Goal: Task Accomplishment & Management: Manage account settings

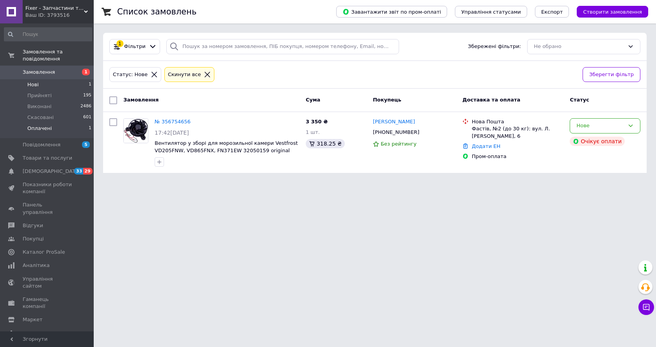
click at [48, 125] on span "Оплачені" at bounding box center [39, 128] width 25 height 7
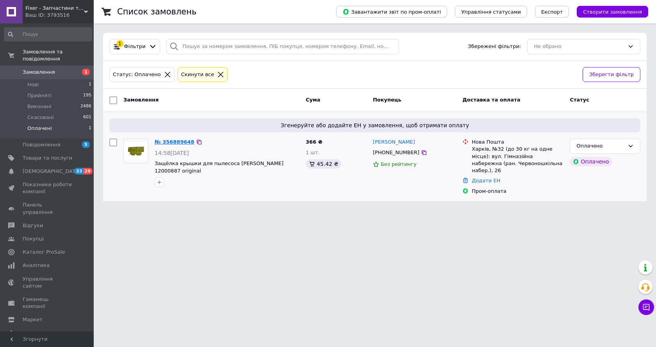
click at [184, 141] on link "№ 356889648" at bounding box center [175, 142] width 40 height 6
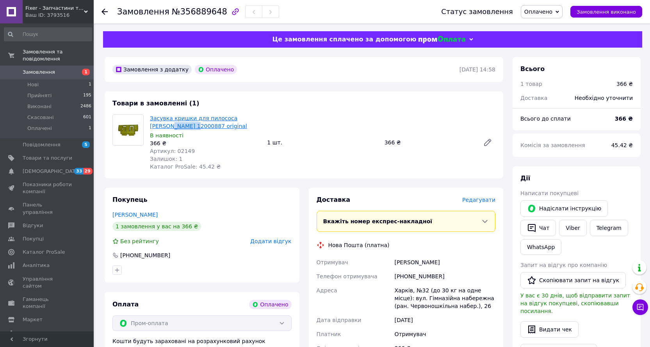
drag, startPoint x: 148, startPoint y: 127, endPoint x: 173, endPoint y: 129, distance: 25.4
click at [173, 129] on div "Засувка кришки для пилососа Zelmer 12000887 original В наявності 366 ₴ Артикул:…" at bounding box center [205, 142] width 117 height 59
copy link "12000887"
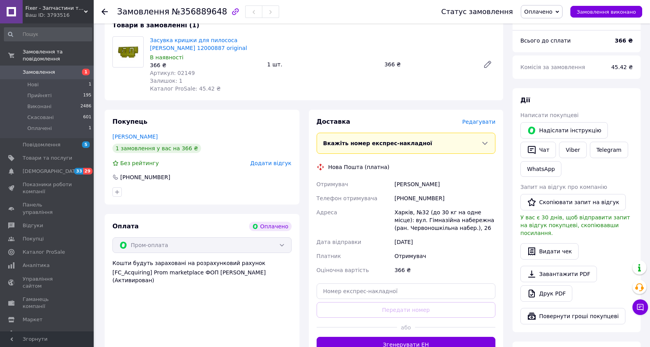
click at [399, 210] on div "Харків, №32 (до 30 кг на одне місце): вул. Гімназійна набережна (ран. Червоношк…" at bounding box center [445, 220] width 104 height 30
copy div "Харків"
drag, startPoint x: 394, startPoint y: 184, endPoint x: 442, endPoint y: 181, distance: 47.3
click at [442, 181] on div "Солод Александр" at bounding box center [445, 184] width 104 height 14
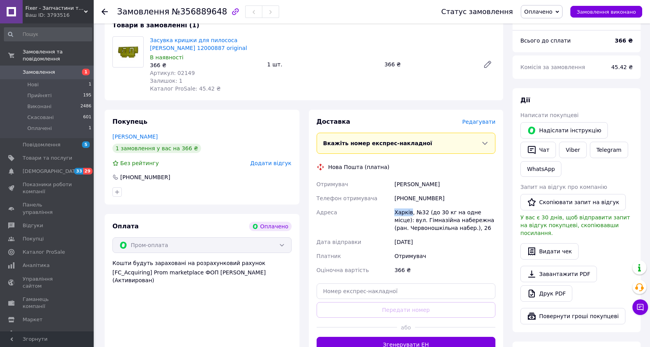
copy div "Солод Александр"
click at [422, 201] on div "+380664681599" at bounding box center [445, 198] width 104 height 14
copy div "380664681599"
click at [556, 6] on span "Оплачено" at bounding box center [542, 11] width 42 height 13
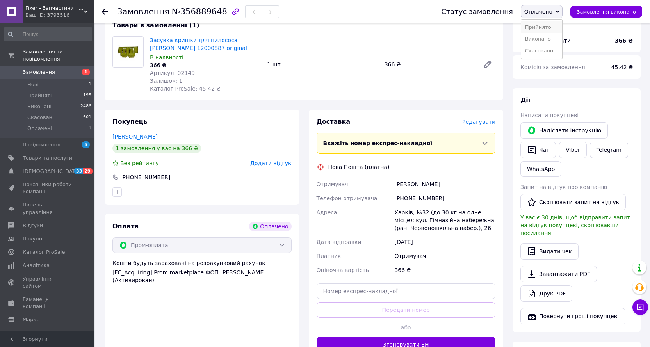
click at [544, 27] on li "Прийнято" at bounding box center [541, 27] width 41 height 12
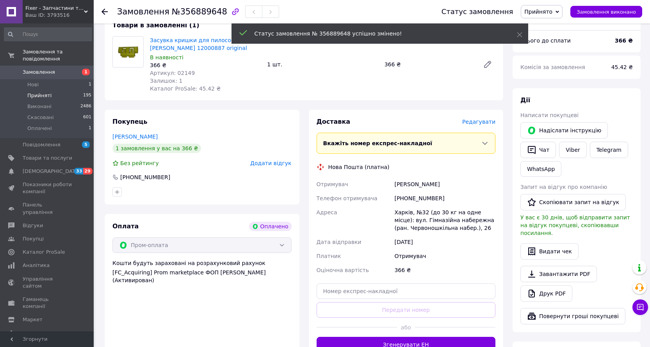
click at [36, 92] on span "Прийняті" at bounding box center [39, 95] width 24 height 7
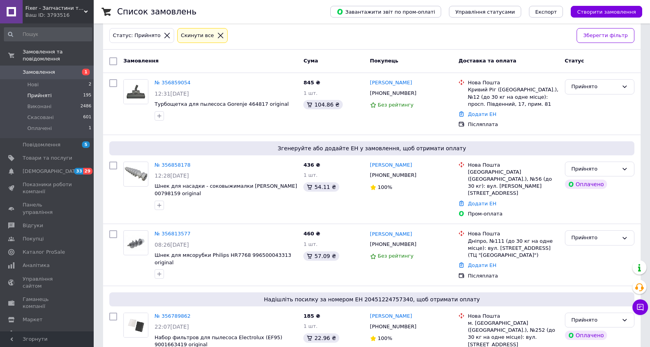
scroll to position [78, 0]
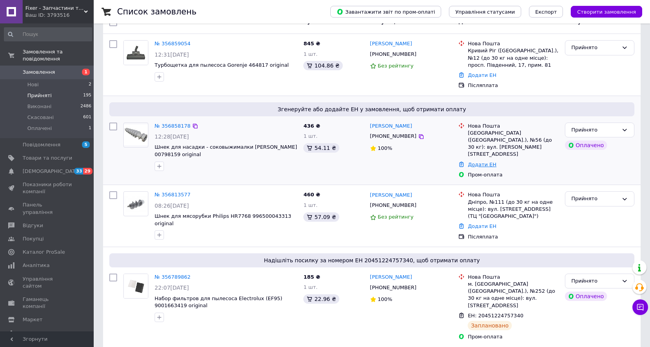
click at [481, 162] on link "Додати ЕН" at bounding box center [482, 165] width 29 height 6
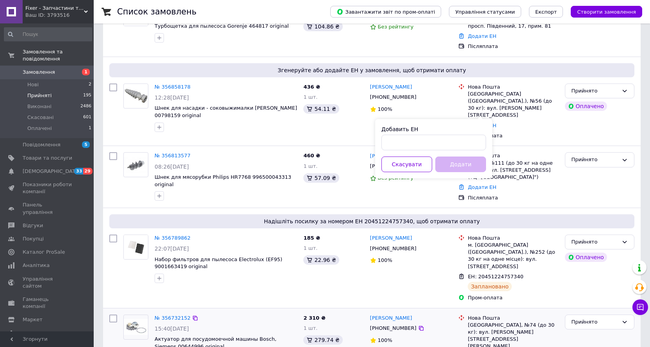
scroll to position [156, 0]
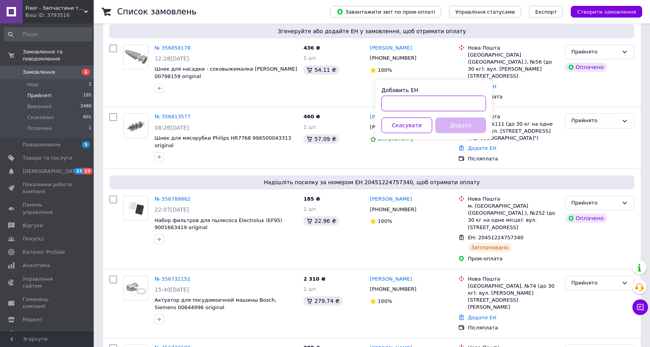
click at [392, 101] on input "Добавить ЕН" at bounding box center [433, 104] width 105 height 16
paste input "20451224950391"
type input "20451224950391"
click at [453, 125] on button "Додати" at bounding box center [460, 126] width 51 height 16
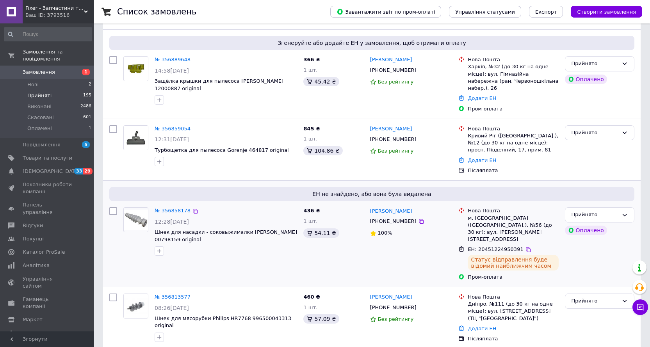
scroll to position [4, 0]
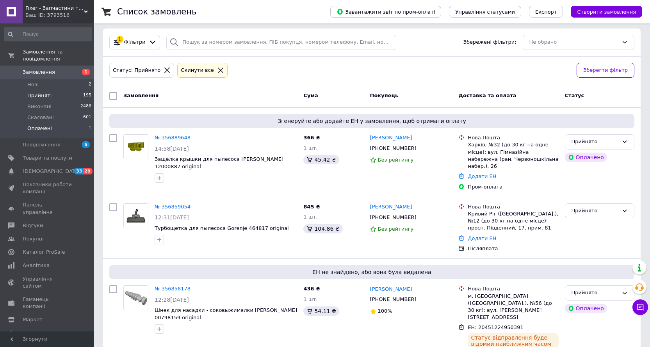
click at [41, 125] on span "Оплачені" at bounding box center [39, 128] width 25 height 7
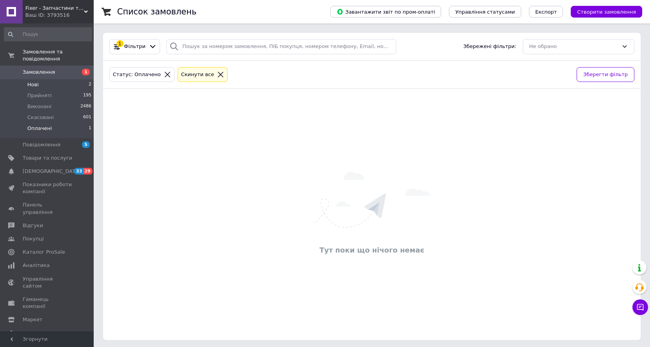
click at [40, 81] on li "Нові 2" at bounding box center [48, 84] width 96 height 11
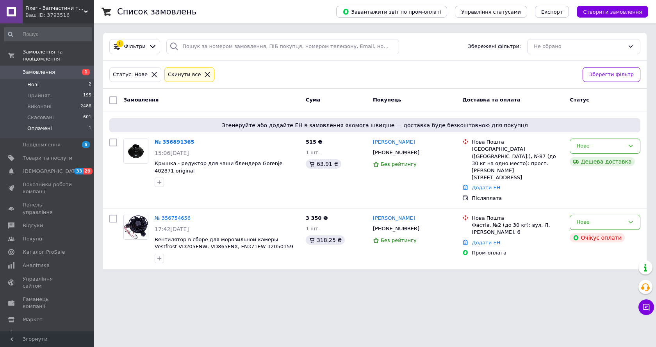
click at [39, 125] on span "Оплачені" at bounding box center [39, 128] width 25 height 7
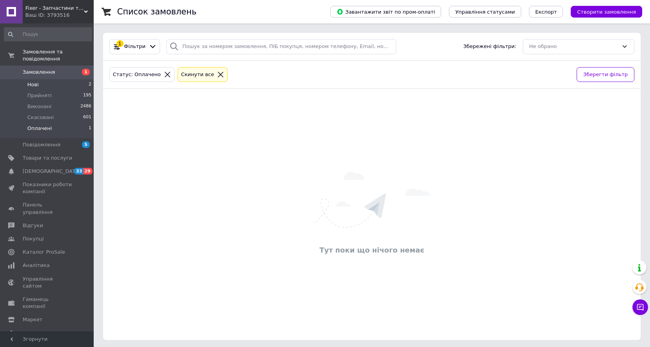
click at [25, 79] on li "Нові 2" at bounding box center [48, 84] width 96 height 11
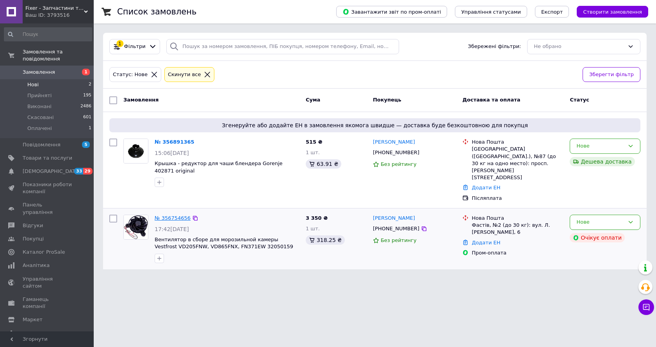
click at [180, 215] on link "№ 356754656" at bounding box center [173, 218] width 36 height 6
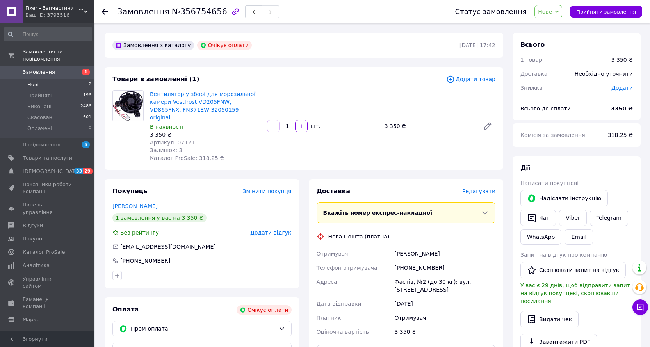
click at [38, 80] on li "Нові 2" at bounding box center [48, 84] width 96 height 11
